Goal: Navigation & Orientation: Find specific page/section

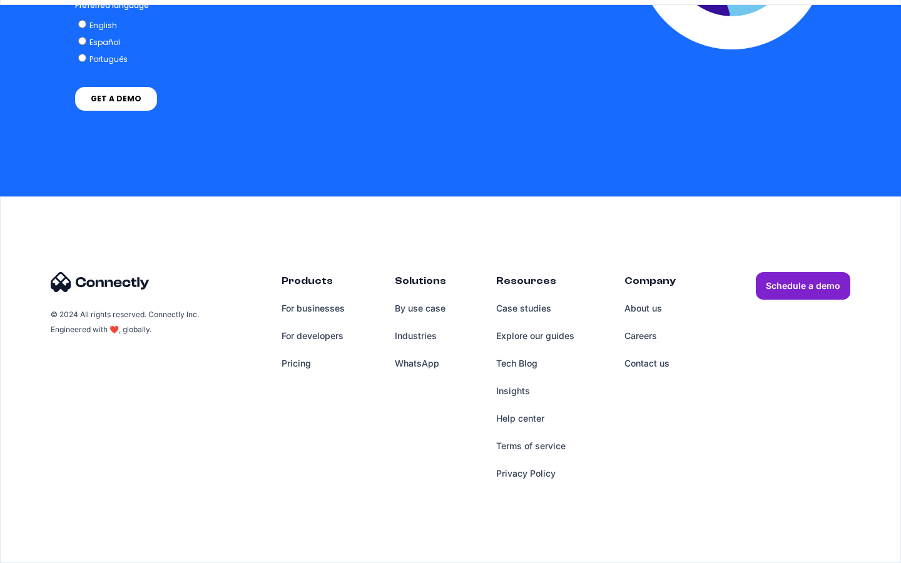
scroll to position [3104, 0]
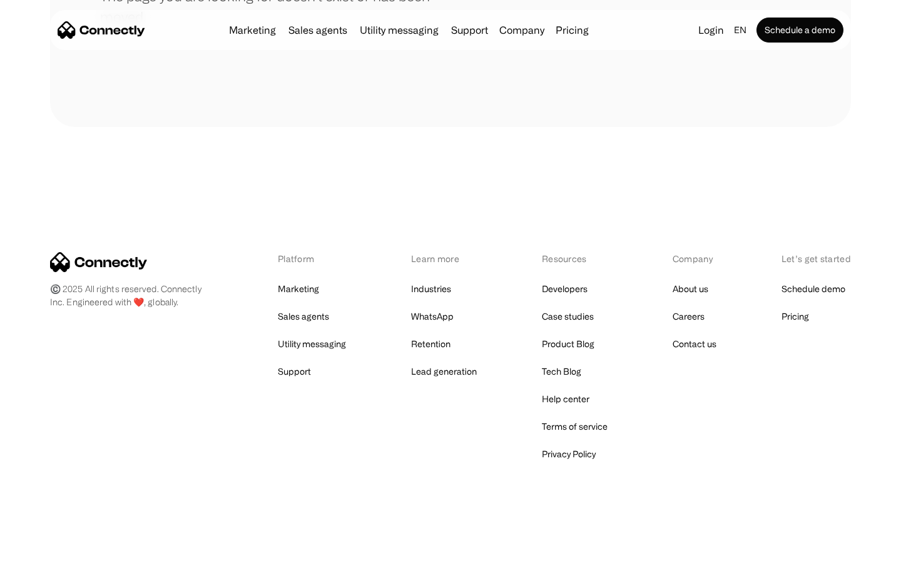
scroll to position [228, 0]
